Goal: Information Seeking & Learning: Learn about a topic

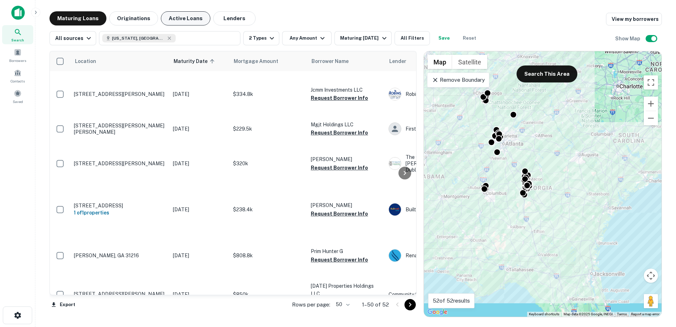
click at [180, 19] on button "Active Loans" at bounding box center [185, 18] width 49 height 14
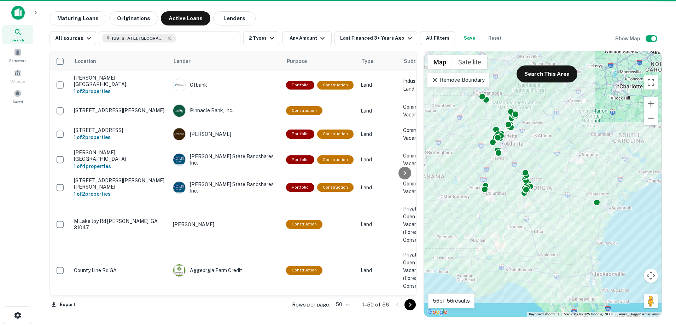
click at [346, 47] on div "Location Lender Purpose Type Subtype Mortgage Amount Borrower Last Financed Dat…" at bounding box center [355, 181] width 612 height 272
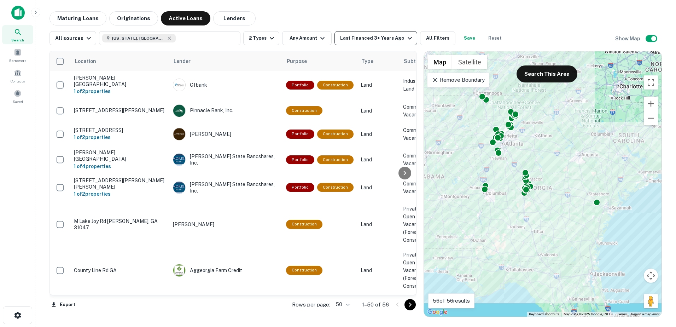
click at [353, 44] on button "Last Financed 3+ Years Ago" at bounding box center [375, 38] width 82 height 14
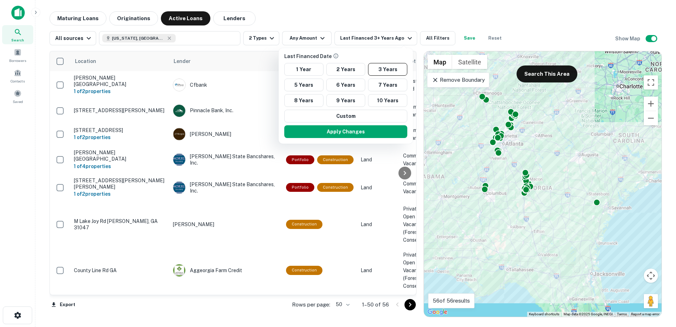
click at [306, 36] on div at bounding box center [338, 163] width 676 height 327
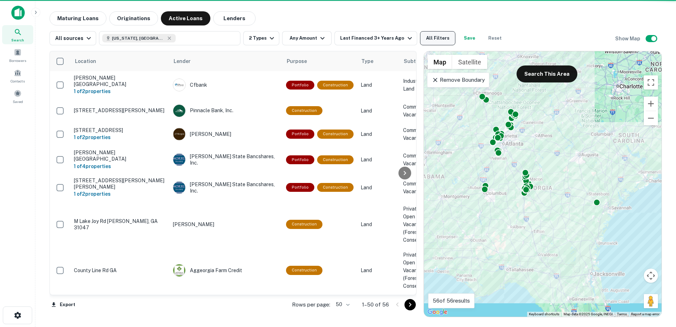
click at [429, 38] on button "All Filters" at bounding box center [437, 38] width 35 height 14
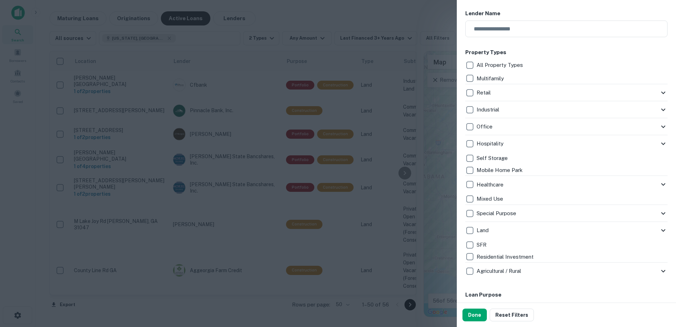
scroll to position [177, 0]
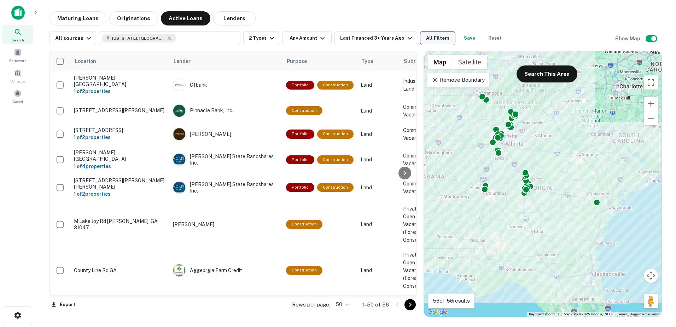
click at [439, 39] on button "All Filters" at bounding box center [437, 38] width 35 height 14
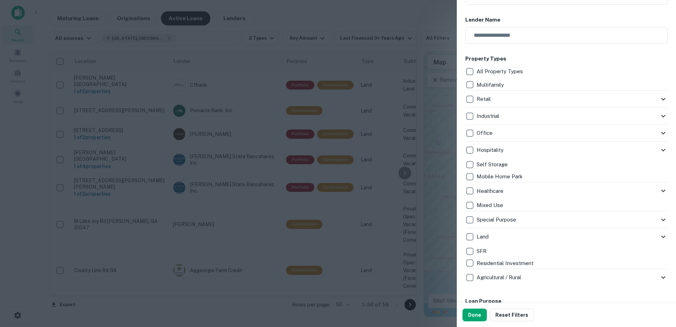
scroll to position [283, 0]
